Goal: Task Accomplishment & Management: Use online tool/utility

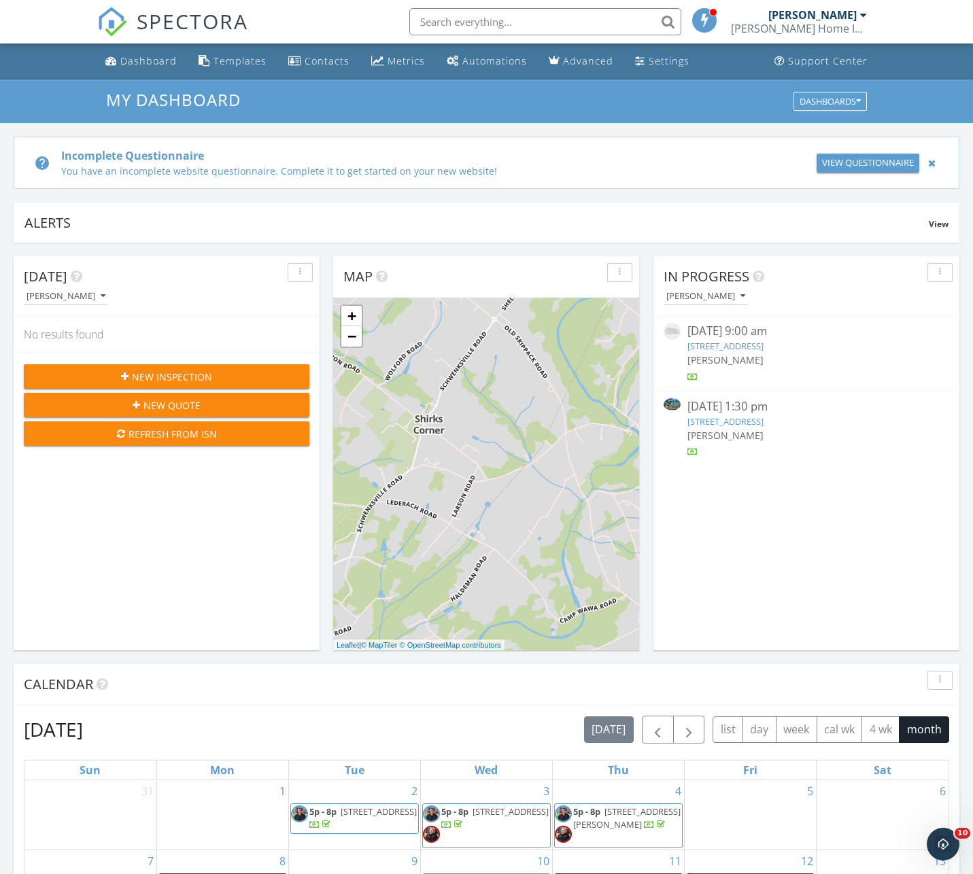
click at [774, 536] on div "In Progress David Miseyko 09/26/25 9:00 am 34 Parkside Cir, Levittown, PA 19056…" at bounding box center [806, 453] width 306 height 394
click at [753, 417] on link "[STREET_ADDRESS]" at bounding box center [725, 421] width 76 height 12
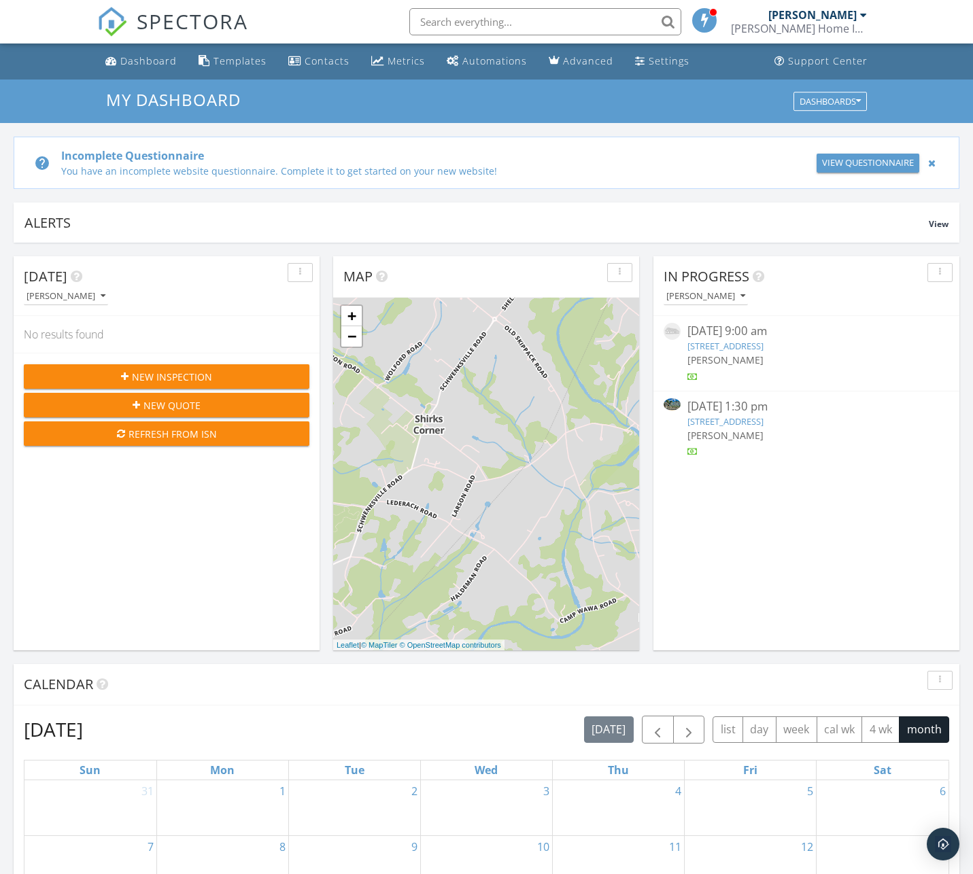
scroll to position [1238, 973]
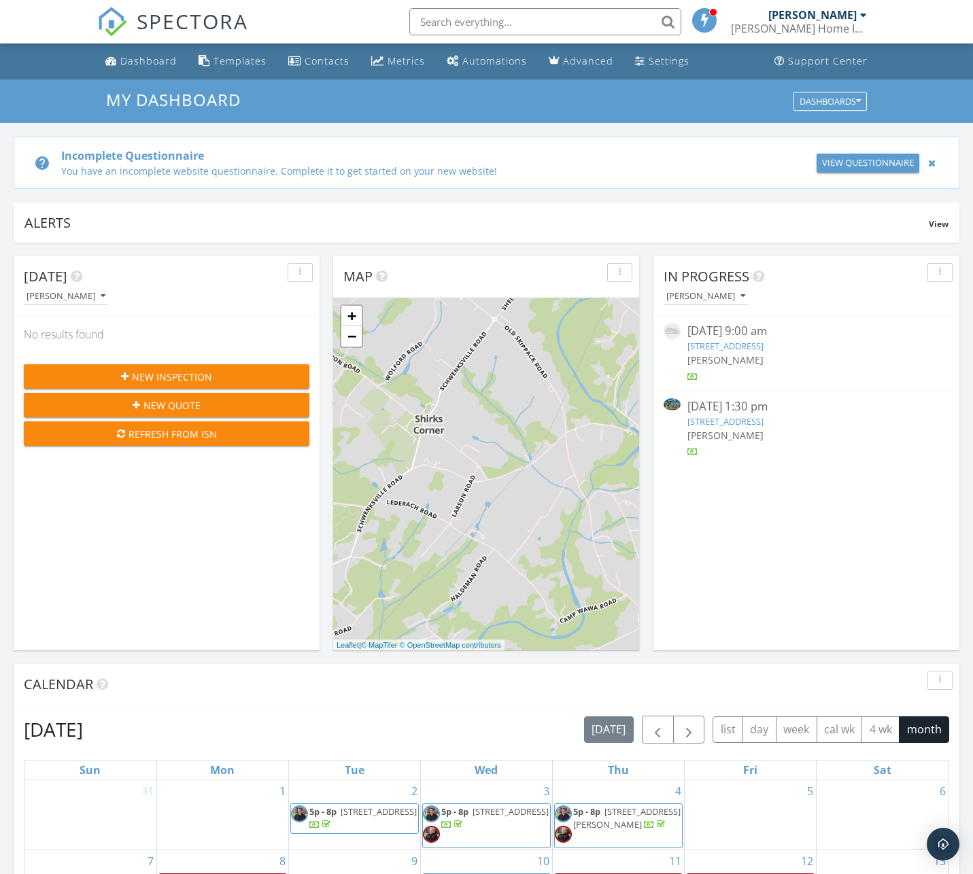
click at [746, 421] on link "7615 Fillmore St, Philadelphia, PA 19111" at bounding box center [725, 421] width 76 height 12
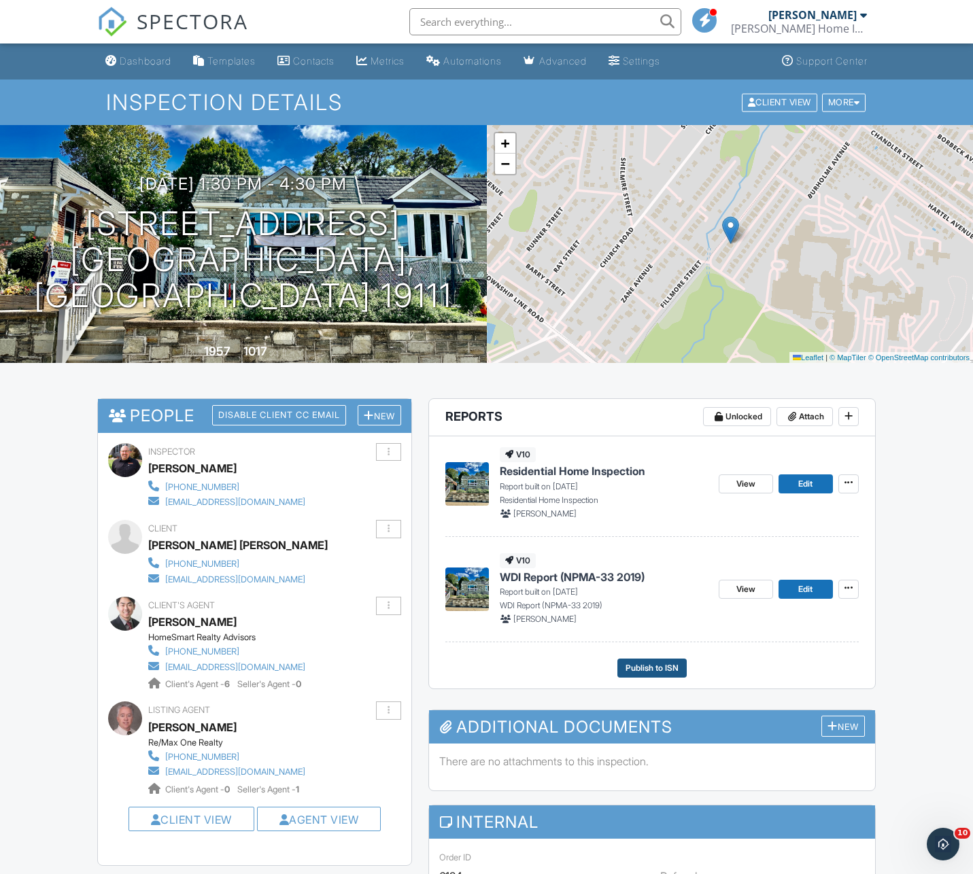
click at [655, 668] on span "Publish to ISN" at bounding box center [651, 668] width 53 height 14
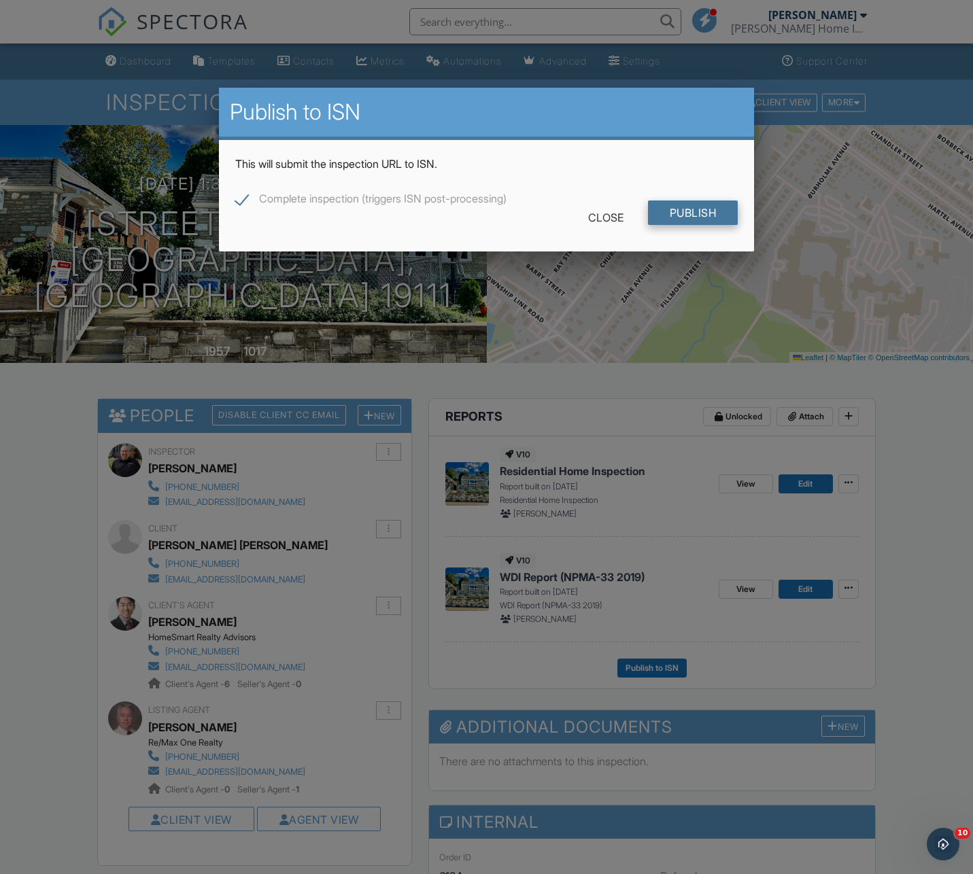
click at [689, 210] on input "Publish" at bounding box center [693, 213] width 90 height 24
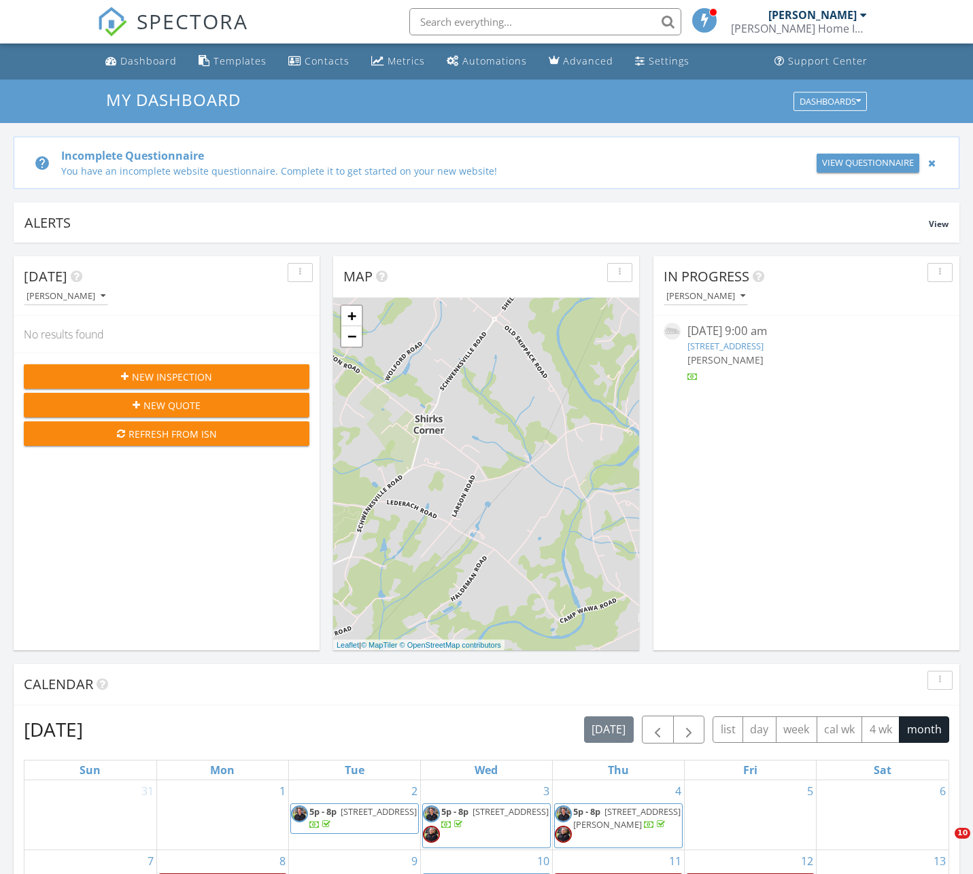
click at [757, 347] on link "[STREET_ADDRESS]" at bounding box center [725, 346] width 76 height 12
drag, startPoint x: 758, startPoint y: 347, endPoint x: 380, endPoint y: 271, distance: 385.6
click at [757, 347] on link "[STREET_ADDRESS]" at bounding box center [725, 346] width 76 height 12
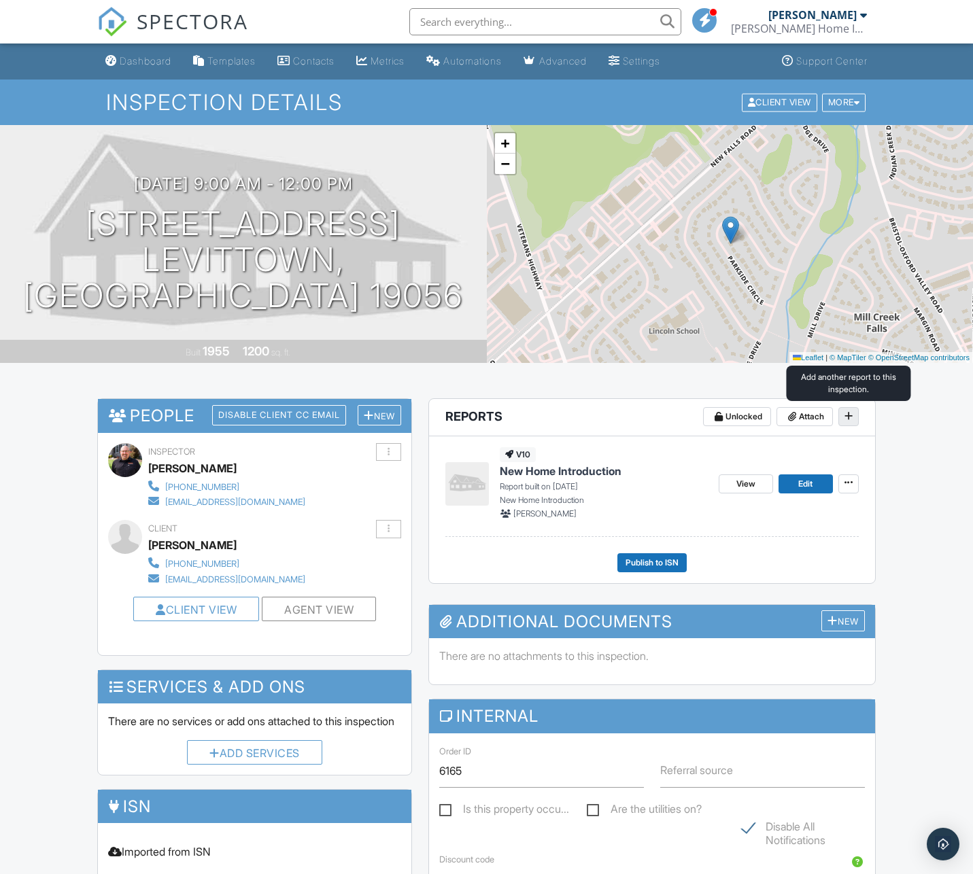
click at [852, 417] on icon at bounding box center [848, 416] width 8 height 10
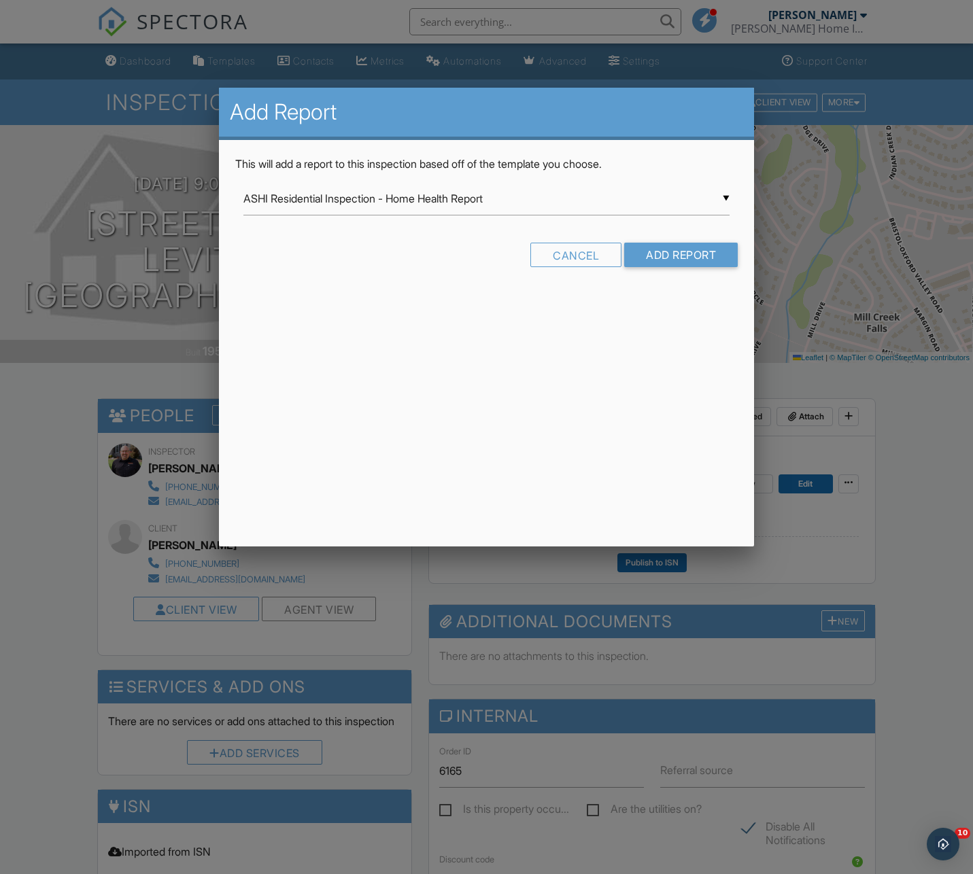
click at [727, 196] on input "ASHI Residential Inspection - Home Health Report" at bounding box center [486, 198] width 486 height 33
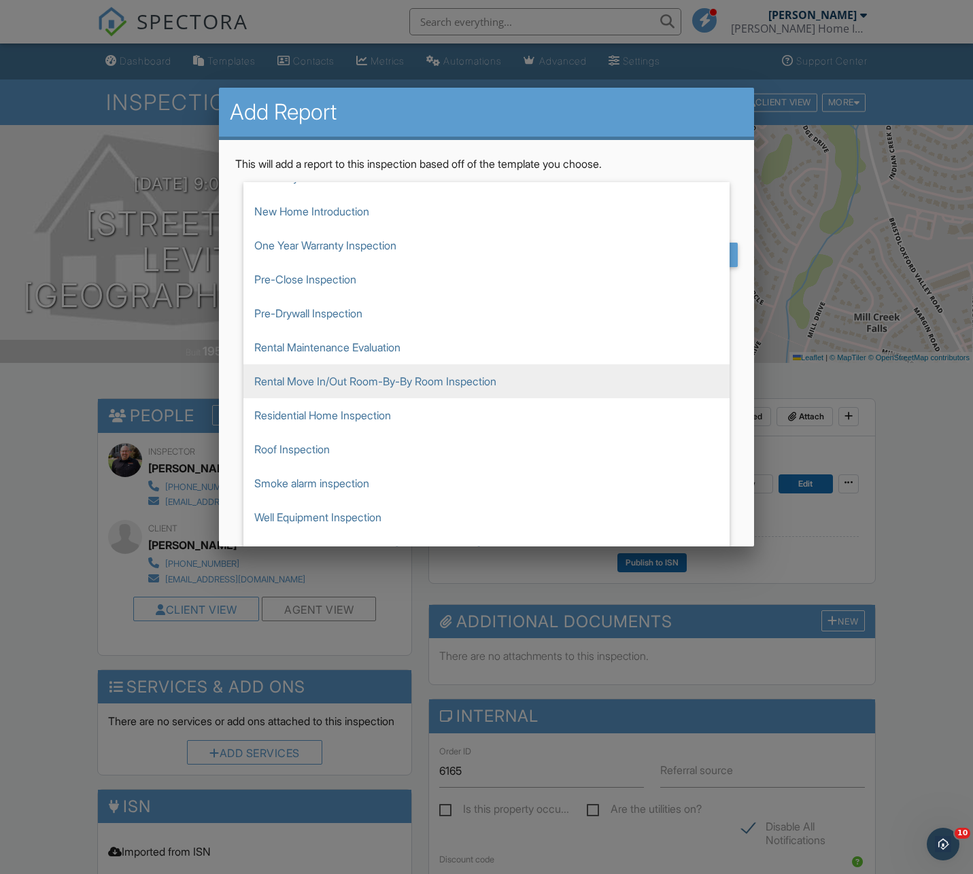
scroll to position [77, 0]
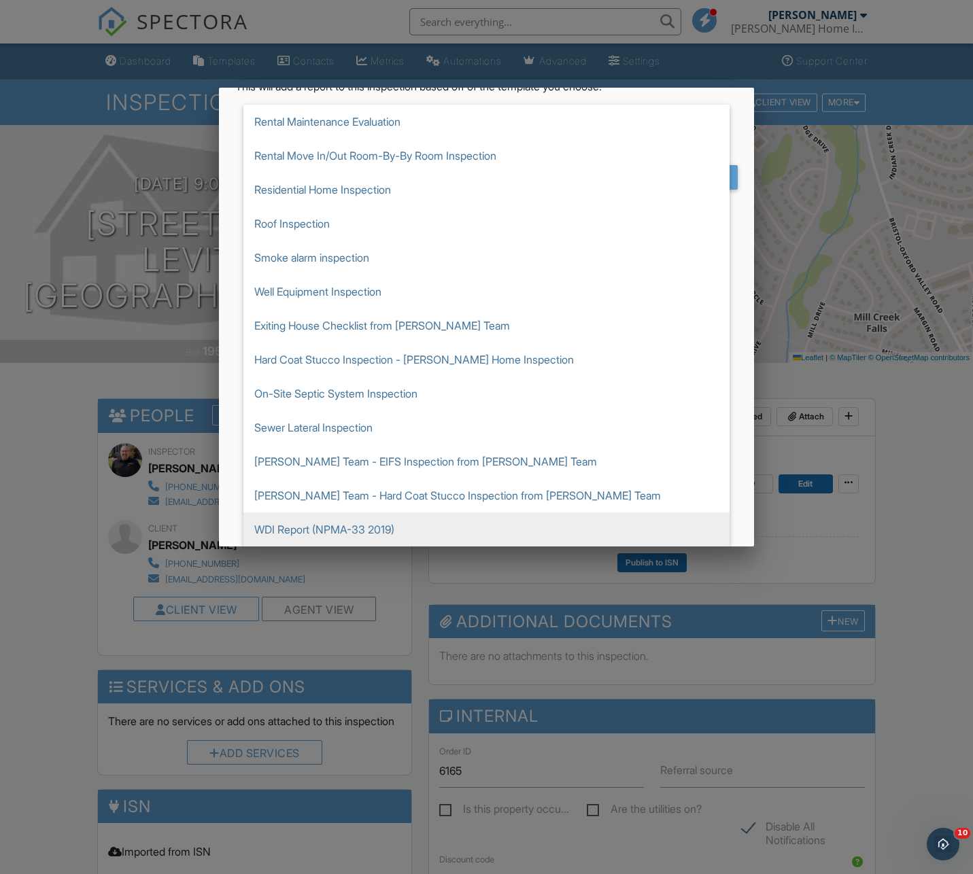
click at [319, 528] on span "WDI Report (NPMA-33 2019)" at bounding box center [486, 530] width 486 height 34
type input "WDI Report (NPMA-33 2019)"
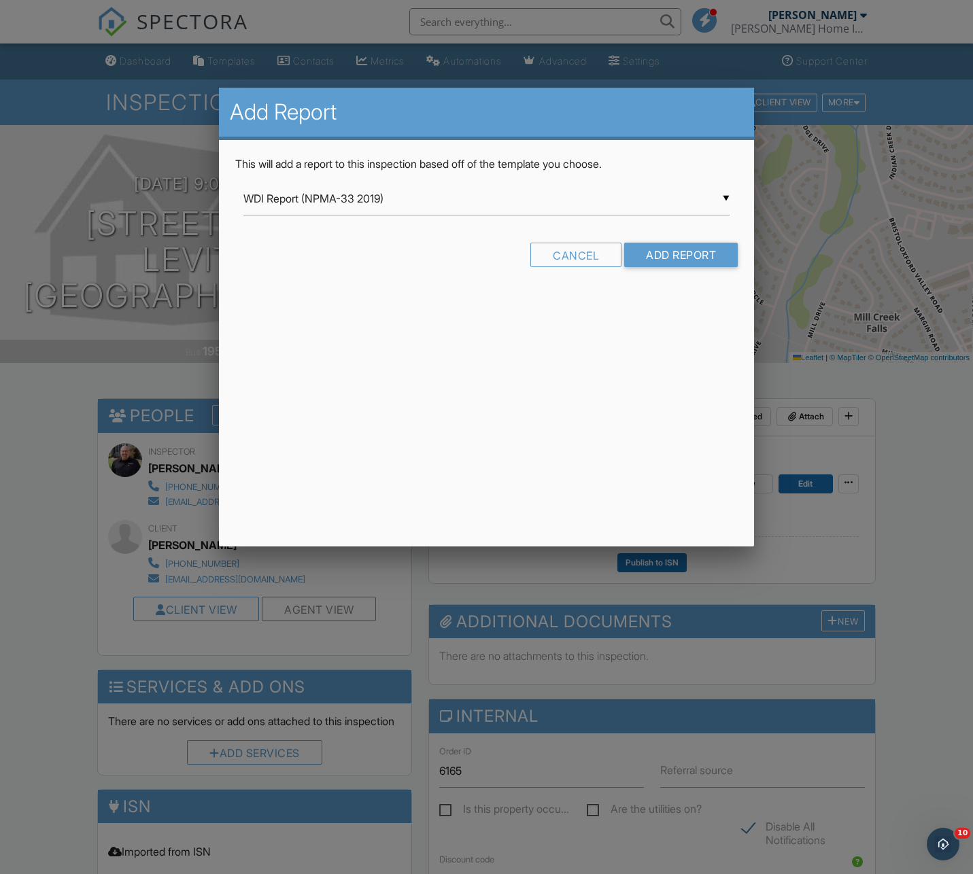
scroll to position [0, 0]
click at [679, 255] on input "Add Report" at bounding box center [681, 255] width 114 height 24
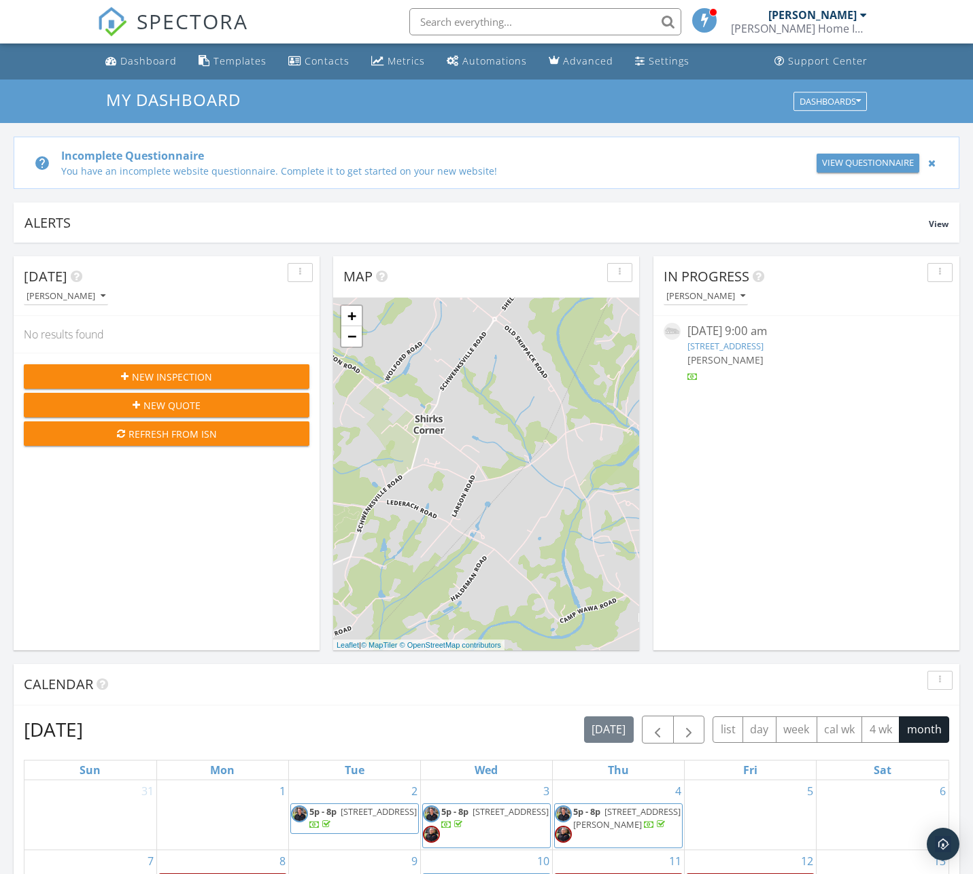
scroll to position [1238, 973]
click at [728, 347] on link "[STREET_ADDRESS]" at bounding box center [725, 346] width 76 height 12
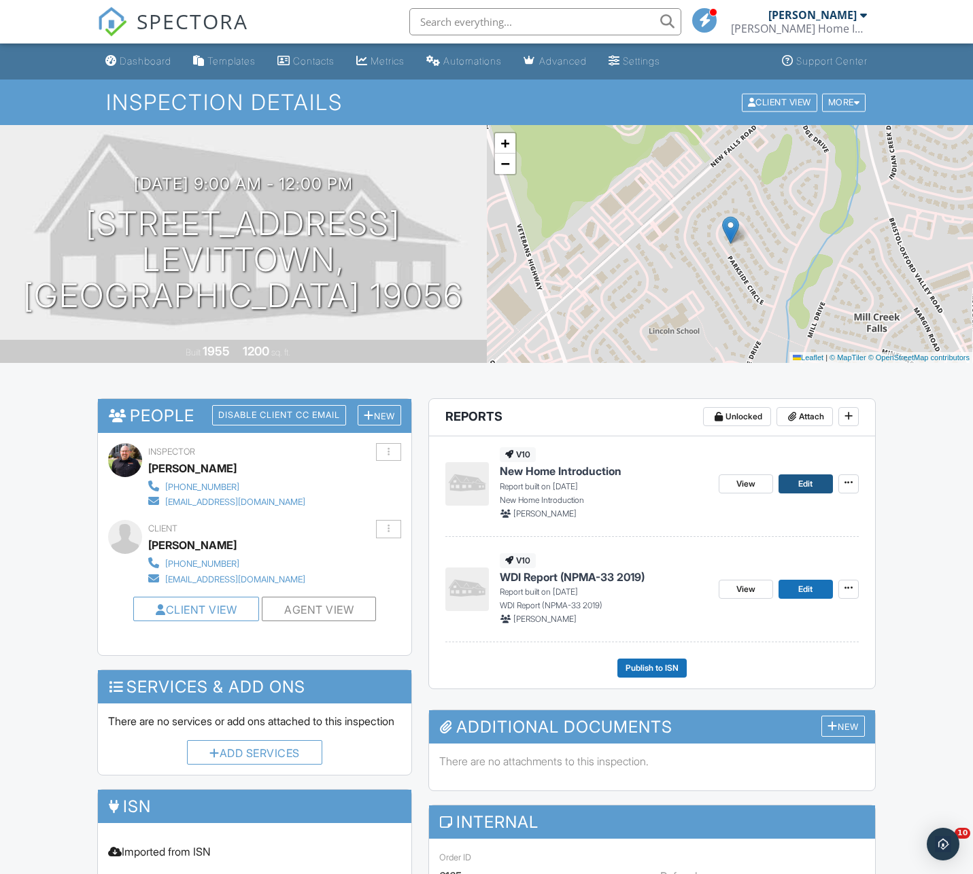
click at [804, 479] on span "Edit" at bounding box center [805, 484] width 14 height 14
